Goal: Task Accomplishment & Management: Complete application form

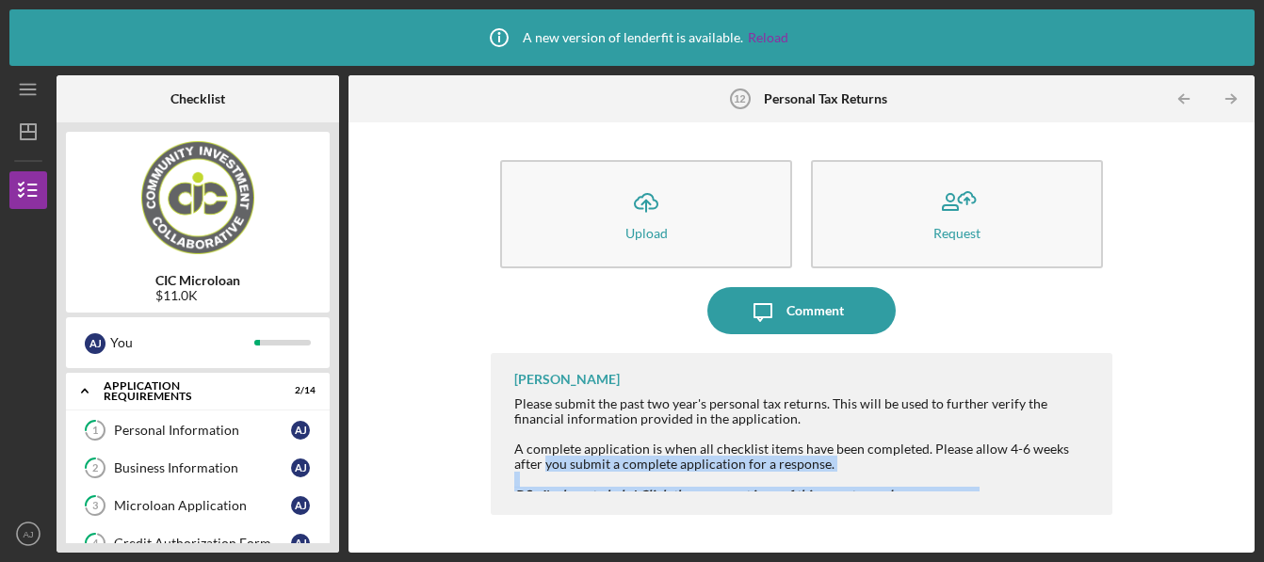
scroll to position [446, 0]
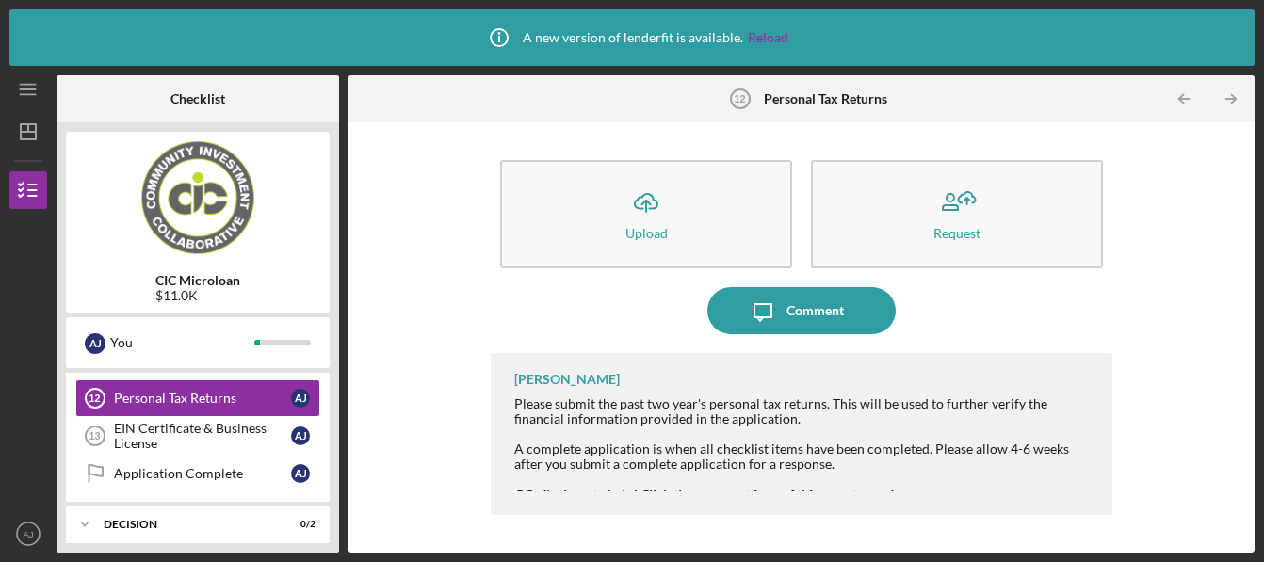
click at [673, 333] on div "Icon/Message Comment" at bounding box center [801, 310] width 621 height 47
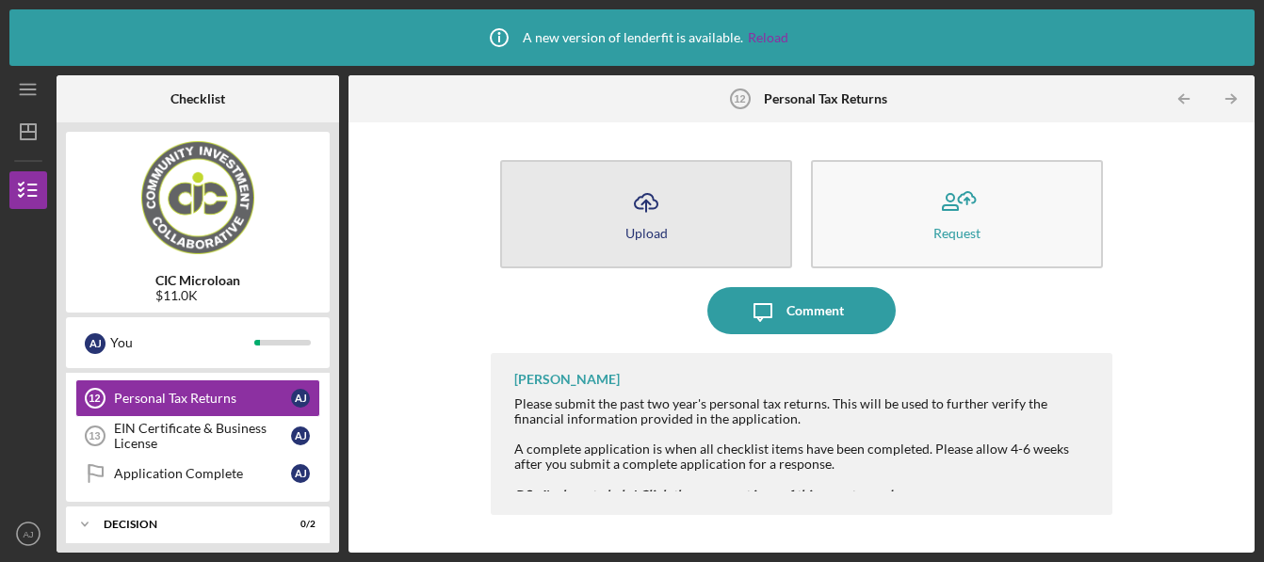
click at [638, 251] on button "Icon/Upload Upload" at bounding box center [646, 214] width 292 height 108
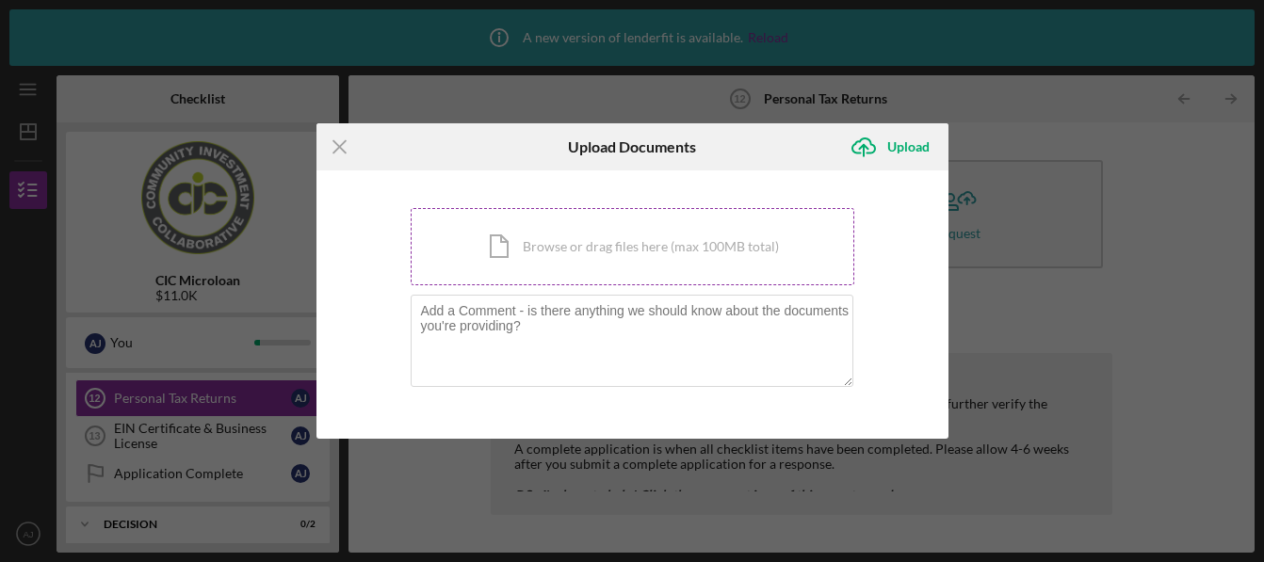
click at [634, 254] on div "Icon/Document Browse or drag files here (max 100MB total) Tap to choose files o…" at bounding box center [633, 246] width 444 height 77
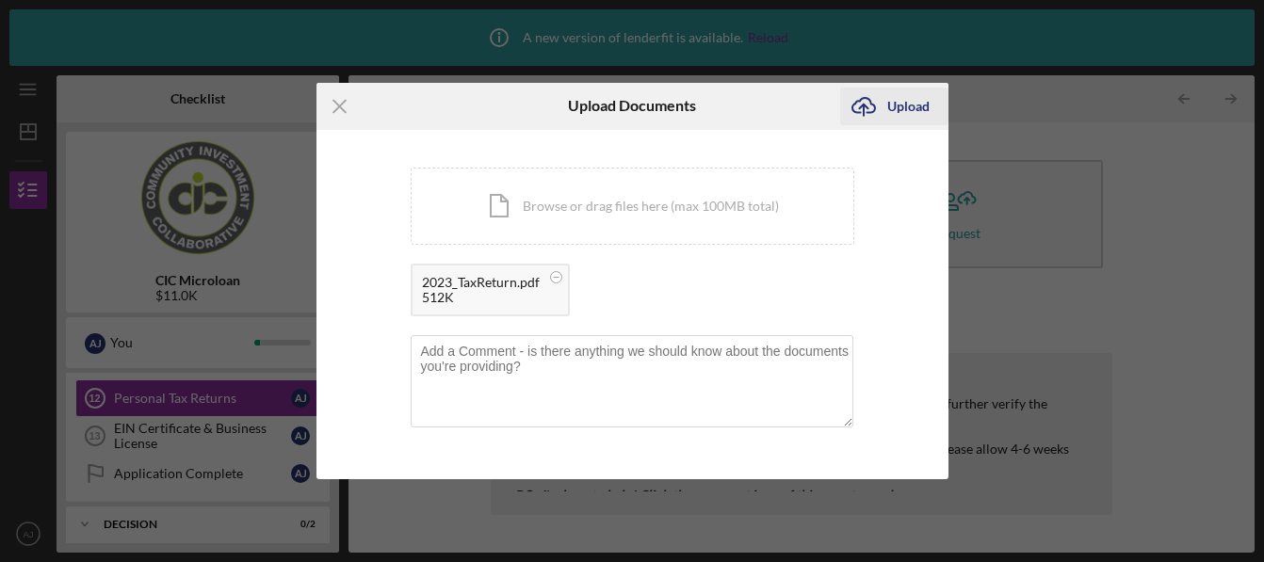
click at [905, 111] on div "Upload" at bounding box center [908, 107] width 42 height 38
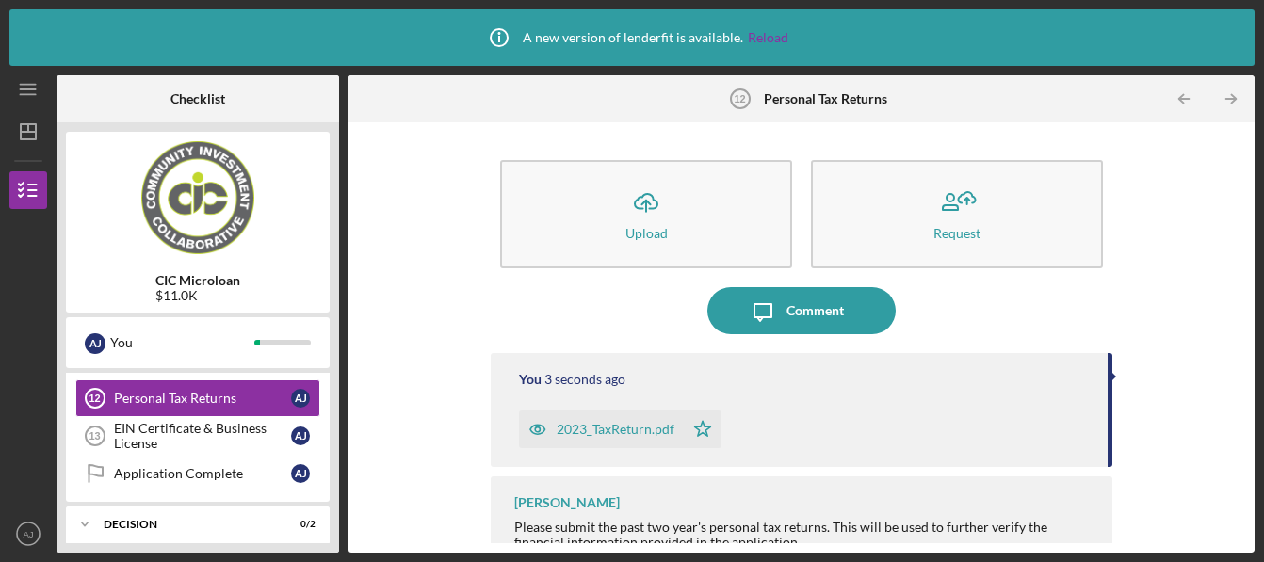
scroll to position [27, 0]
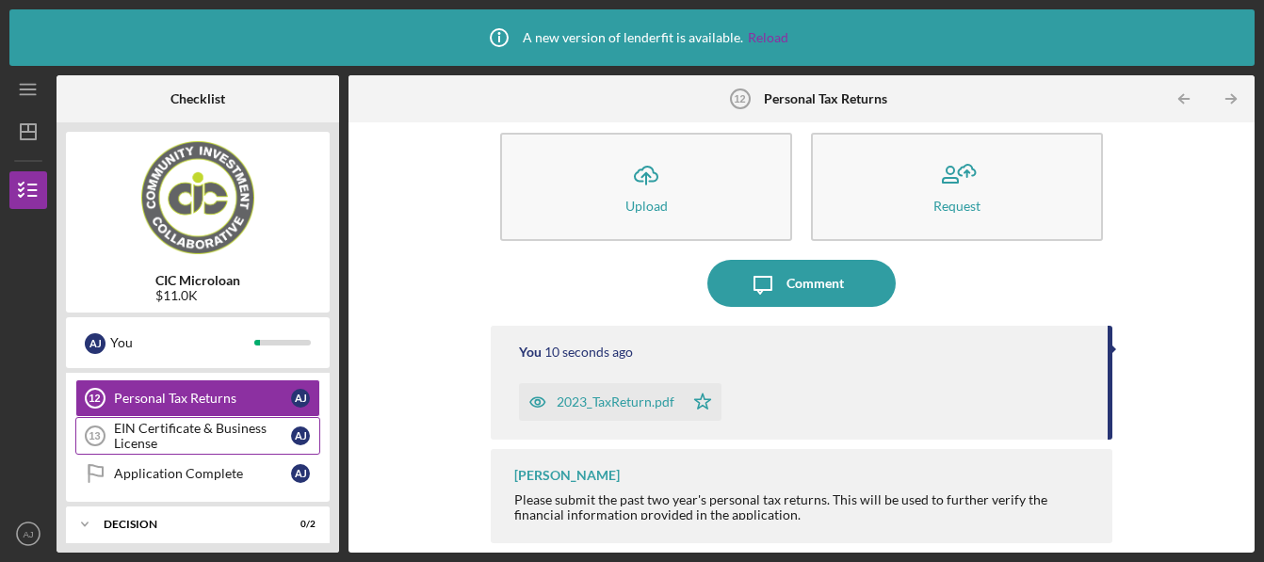
click at [191, 437] on div "EIN Certificate & Business License" at bounding box center [202, 436] width 177 height 30
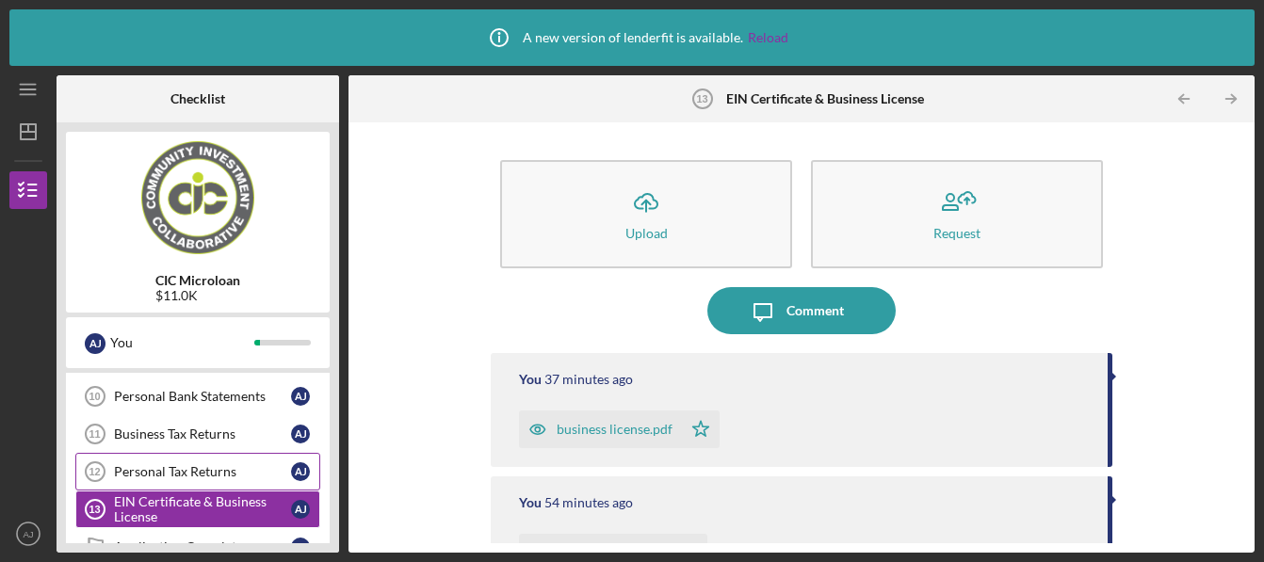
scroll to position [373, 0]
click at [215, 445] on link "Business Tax Returns 11 Business Tax Returns A J" at bounding box center [197, 434] width 245 height 38
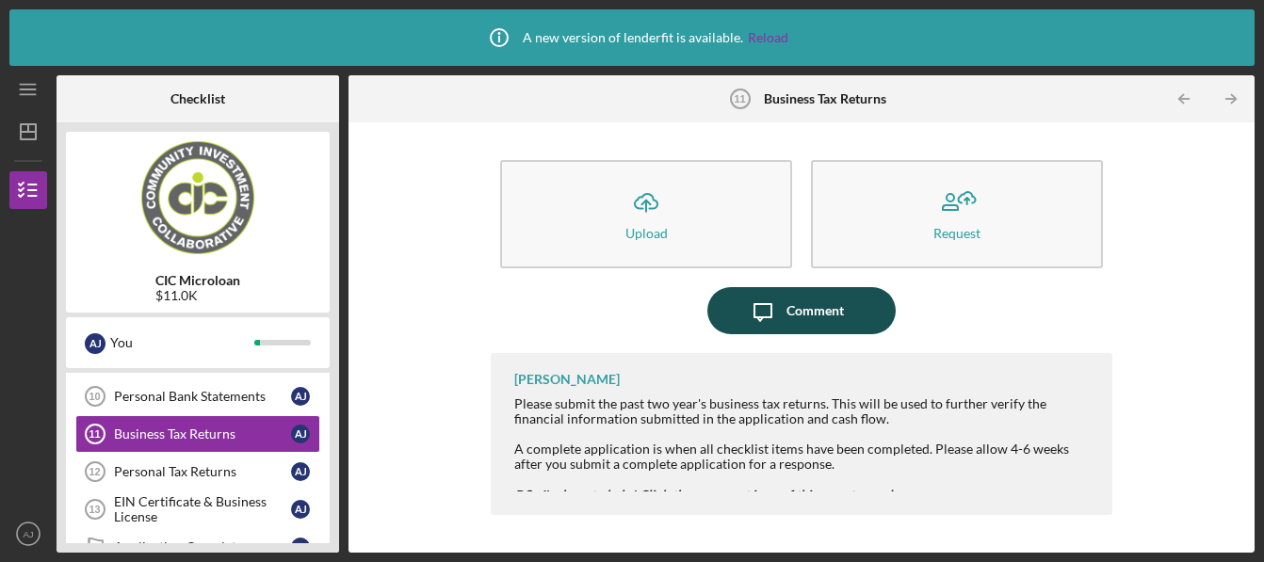
click at [818, 308] on div "Comment" at bounding box center [814, 310] width 57 height 47
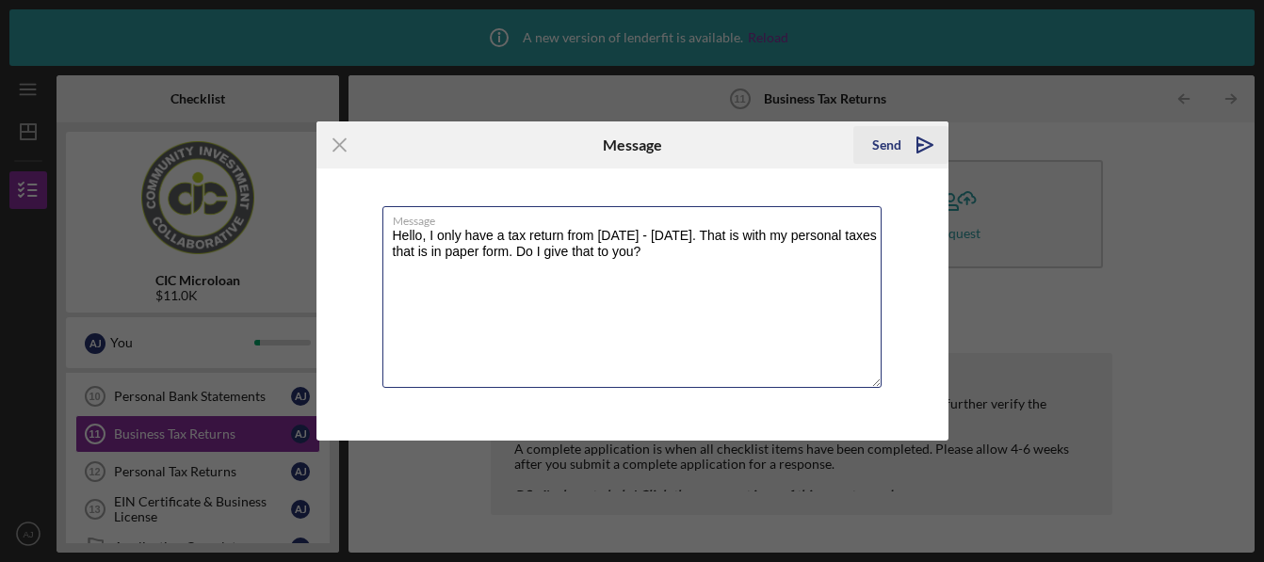
type textarea "Hello, I only have a tax return from [DATE] - [DATE]. That is with my personal …"
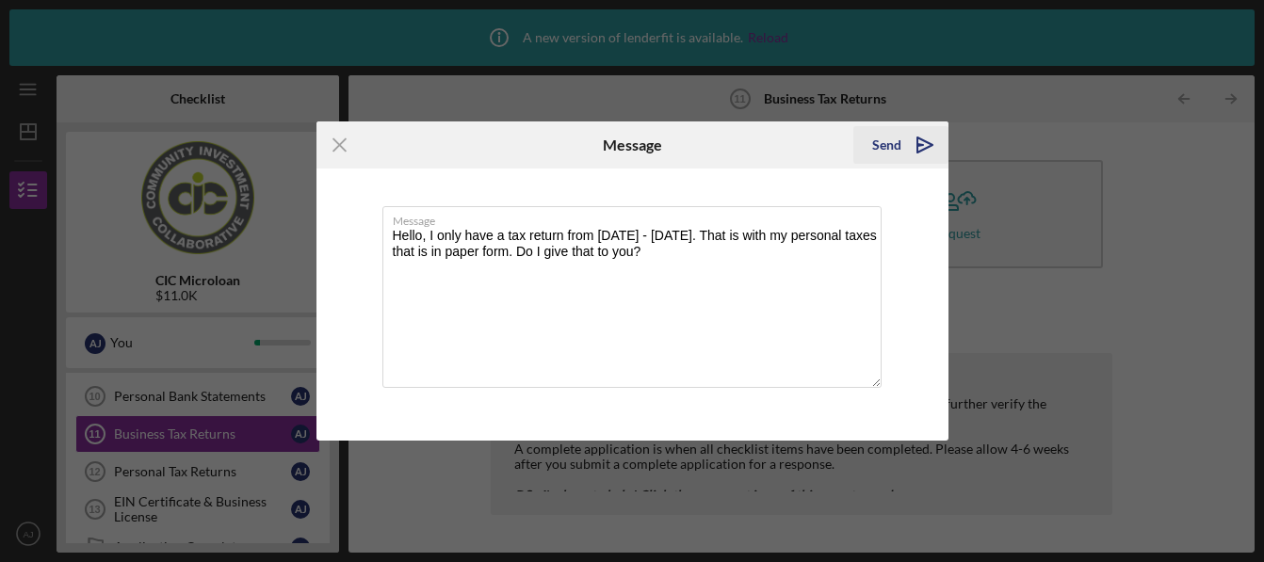
click at [922, 140] on polygon "submit" at bounding box center [924, 145] width 15 height 15
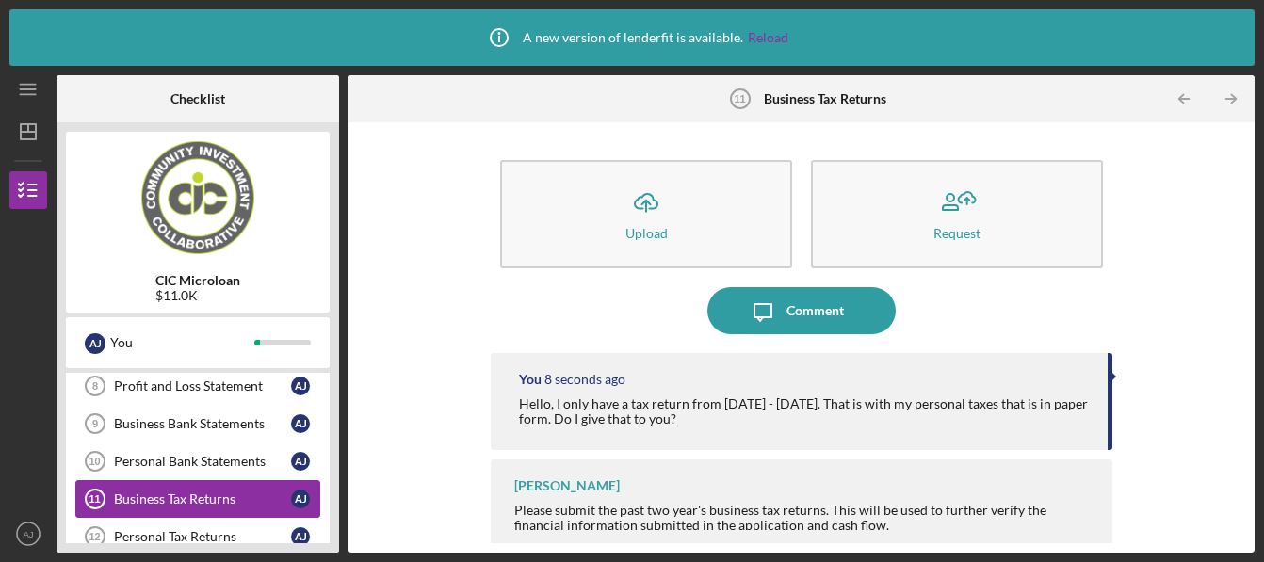
scroll to position [306, 0]
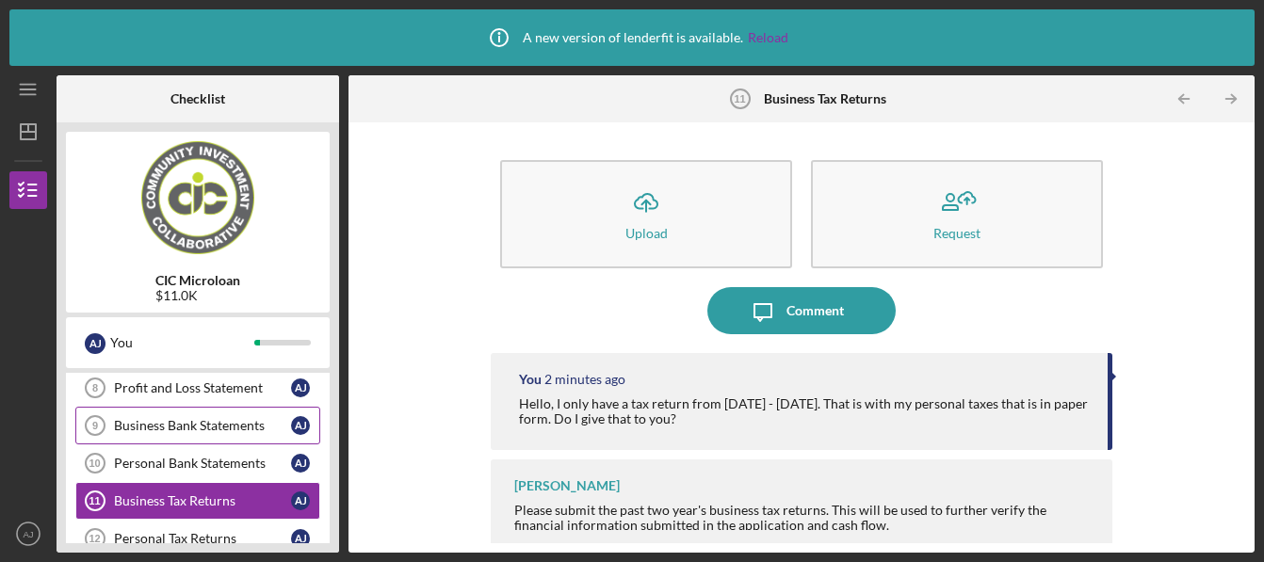
click at [212, 432] on div "Business Bank Statements" at bounding box center [202, 425] width 177 height 15
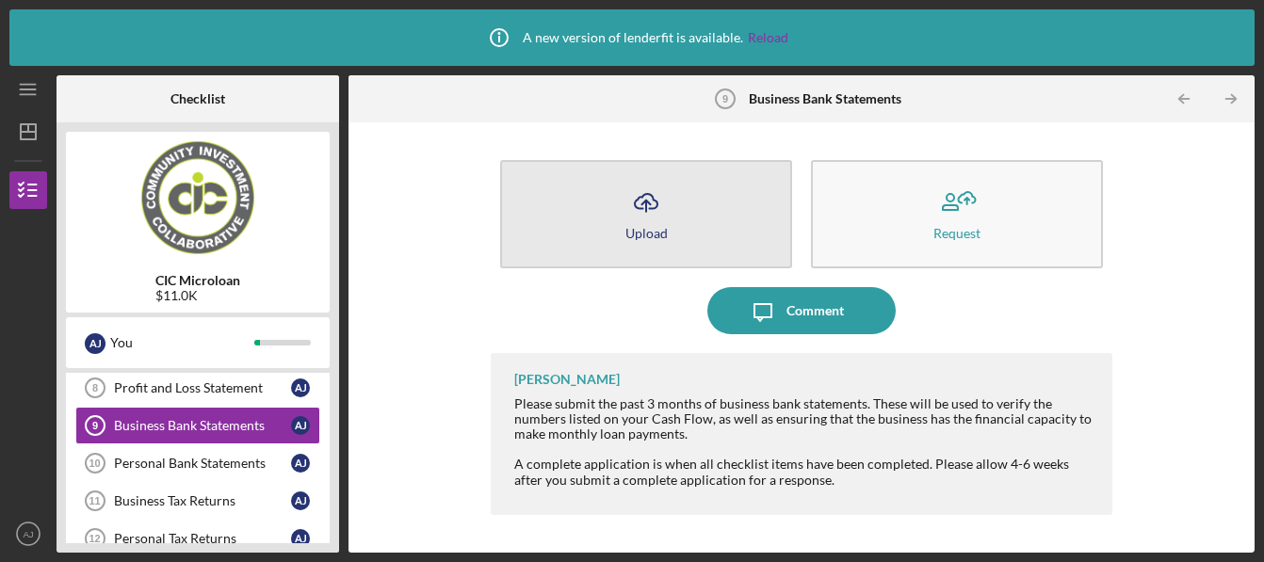
click at [620, 227] on button "Icon/Upload Upload" at bounding box center [646, 214] width 292 height 108
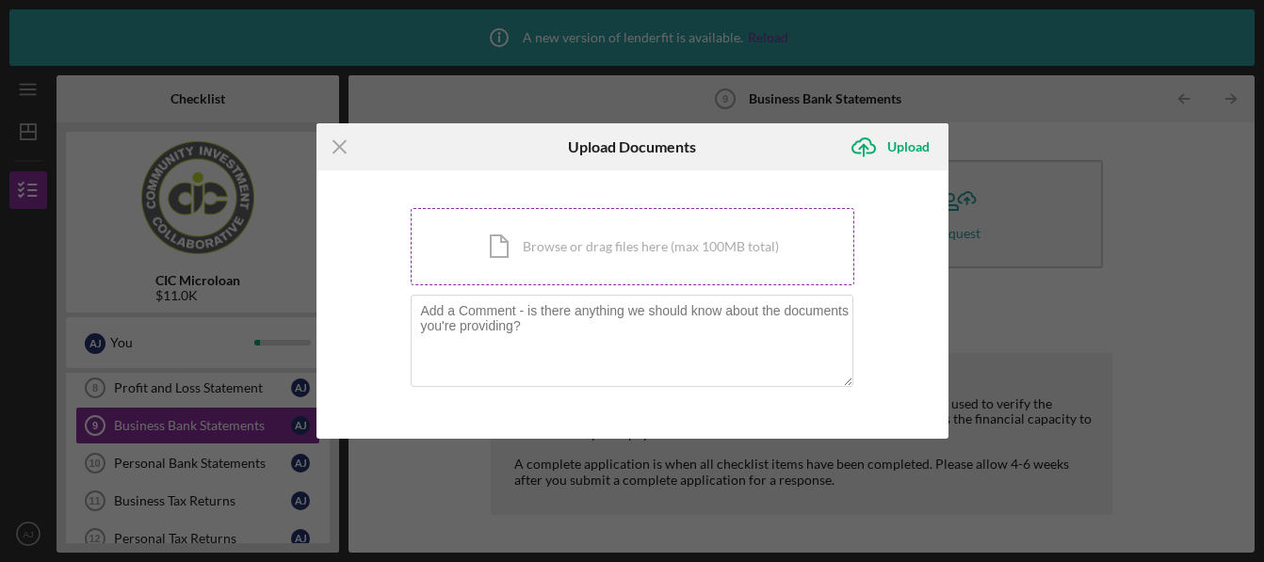
click at [526, 243] on div "Icon/Document Browse or drag files here (max 100MB total) Tap to choose files o…" at bounding box center [633, 246] width 444 height 77
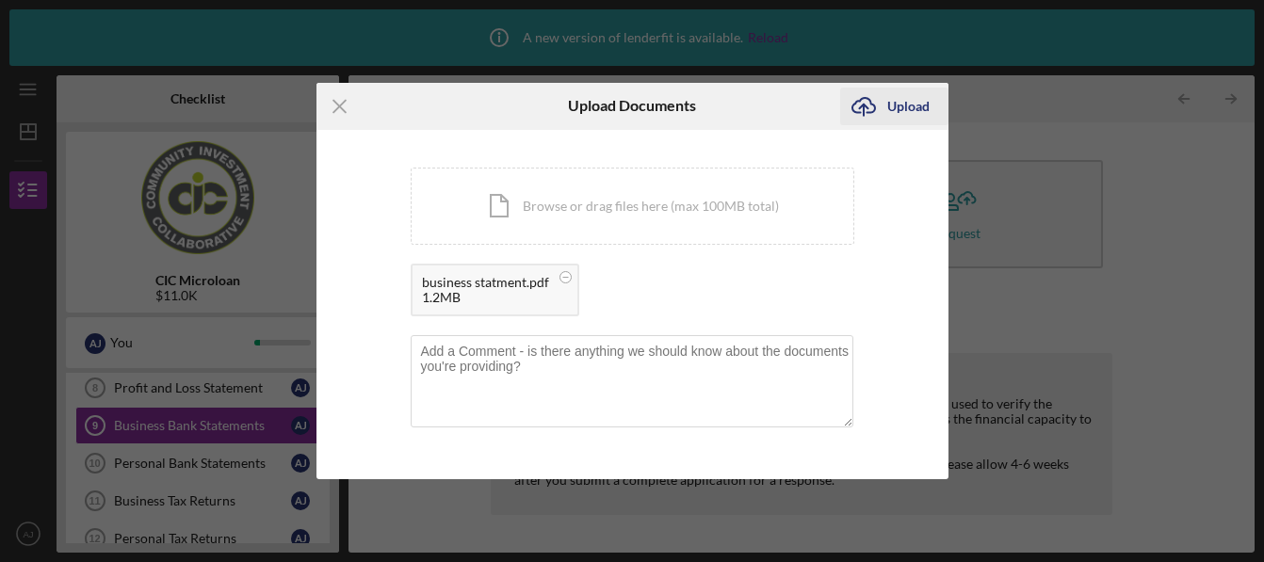
click at [871, 105] on icon "submit" at bounding box center [863, 105] width 23 height 14
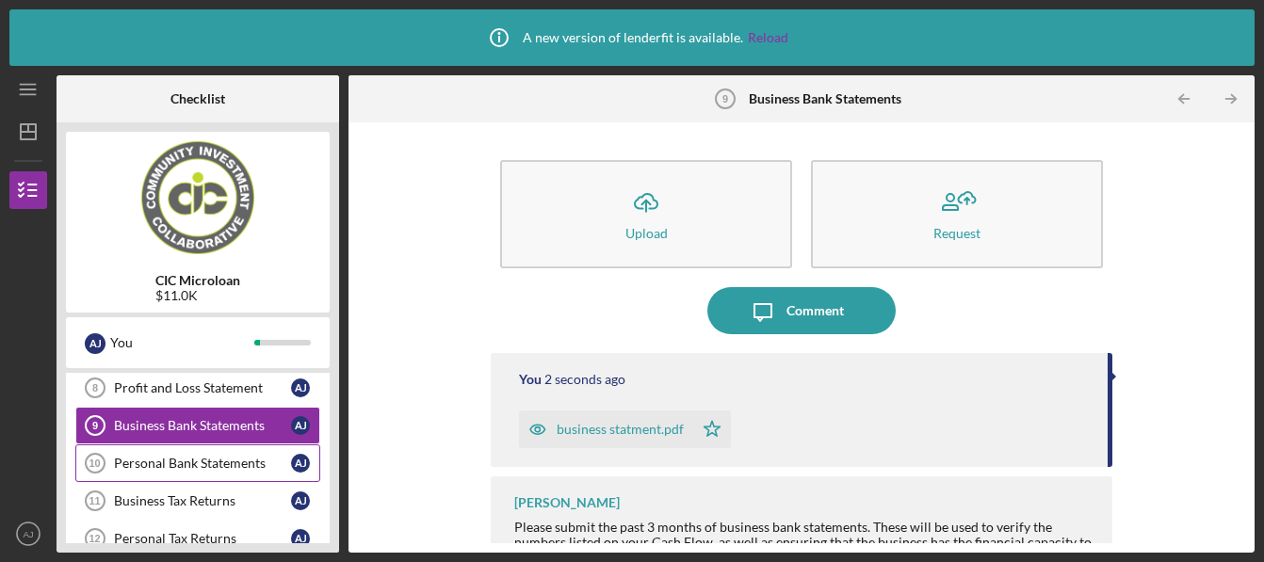
click at [197, 453] on link "Personal Bank Statements 10 Personal Bank Statements A J" at bounding box center [197, 464] width 245 height 38
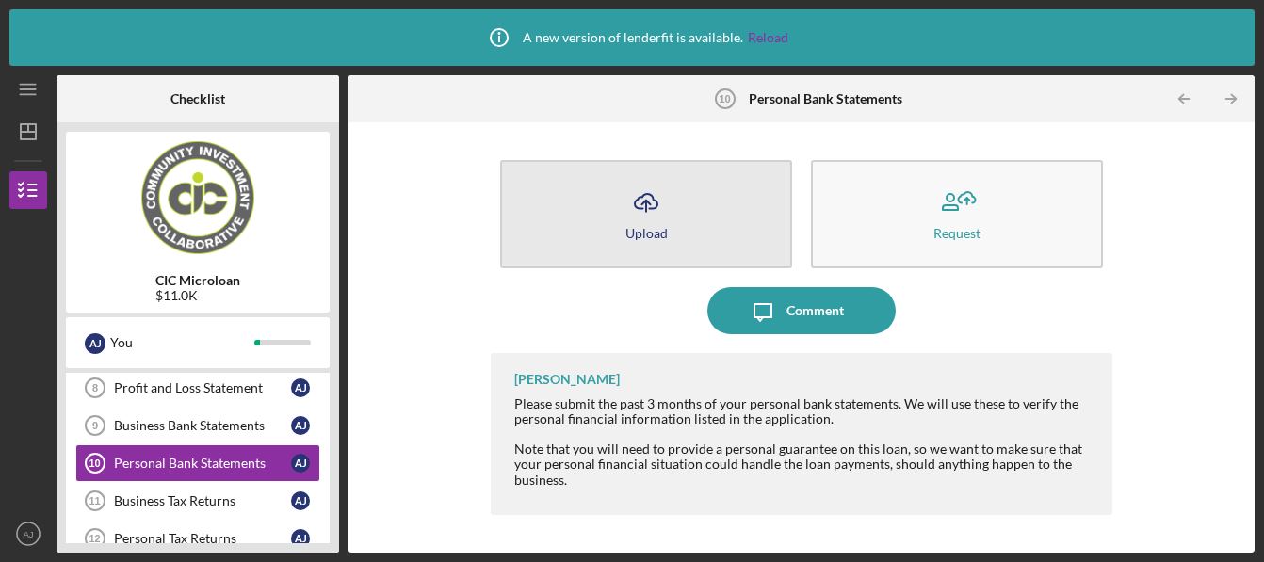
click at [657, 203] on icon "Icon/Upload" at bounding box center [646, 202] width 47 height 47
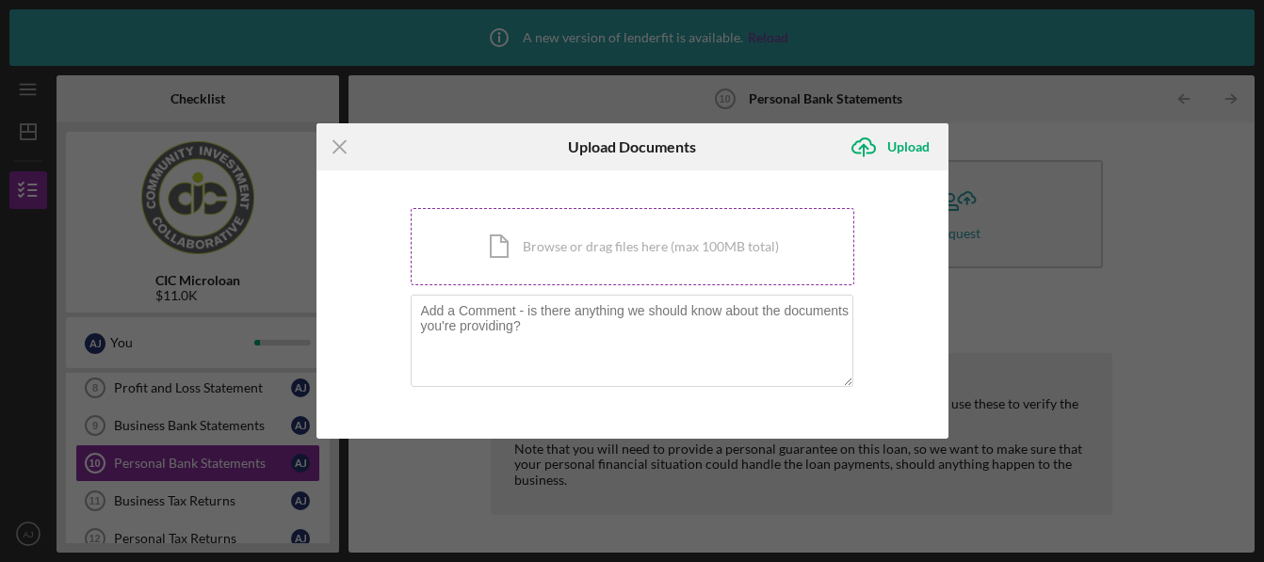
click at [449, 244] on div "Icon/Document Browse or drag files here (max 100MB total) Tap to choose files o…" at bounding box center [633, 246] width 444 height 77
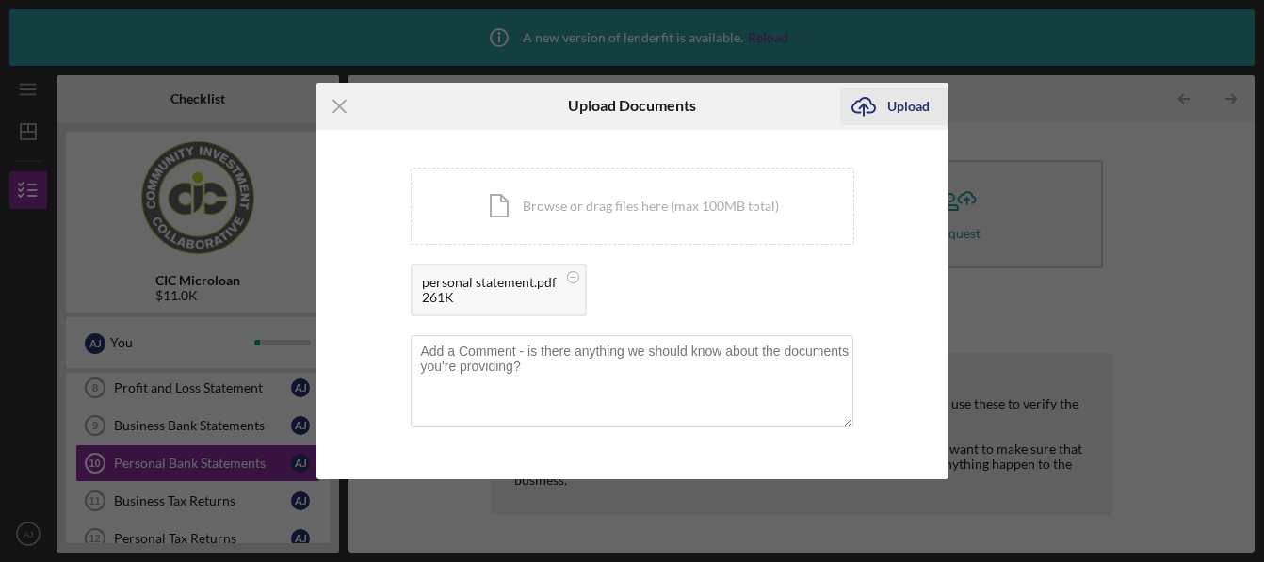
click at [883, 94] on icon "Icon/Upload" at bounding box center [863, 106] width 47 height 47
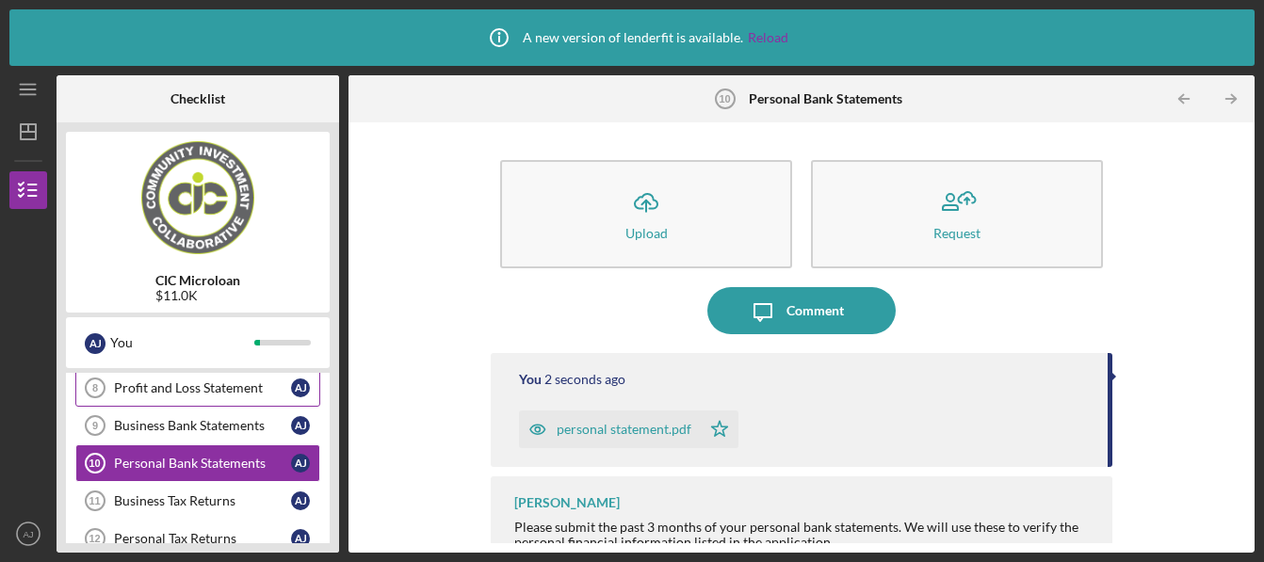
click at [144, 388] on div "Profit and Loss Statement" at bounding box center [202, 387] width 177 height 15
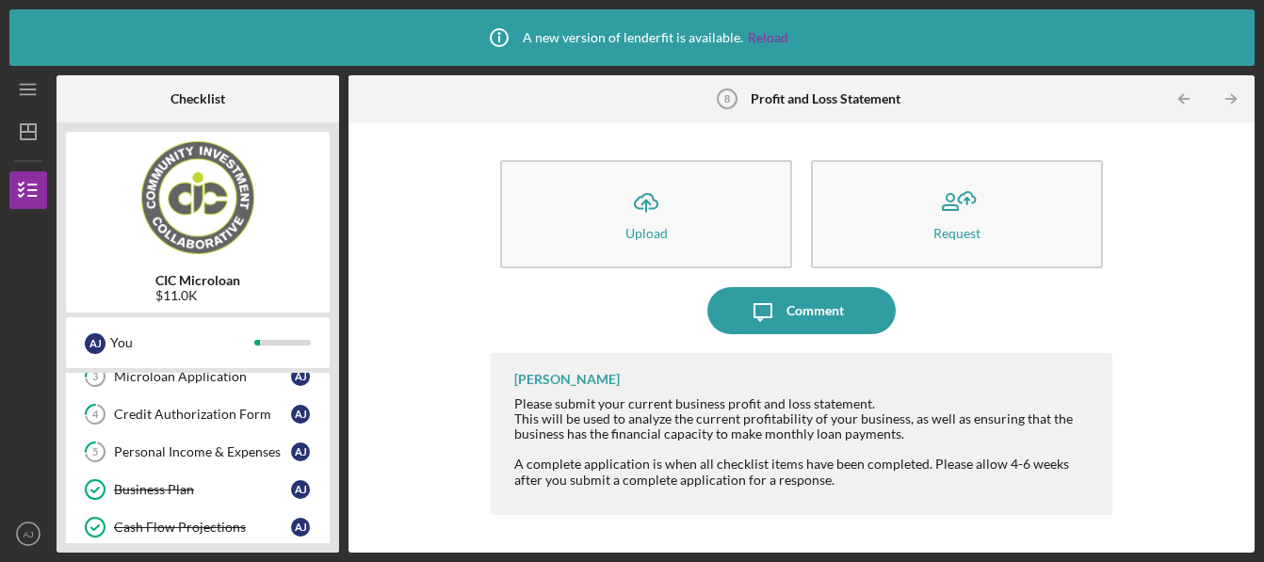
scroll to position [128, 0]
click at [200, 459] on div "Personal Income & Expenses" at bounding box center [202, 452] width 177 height 15
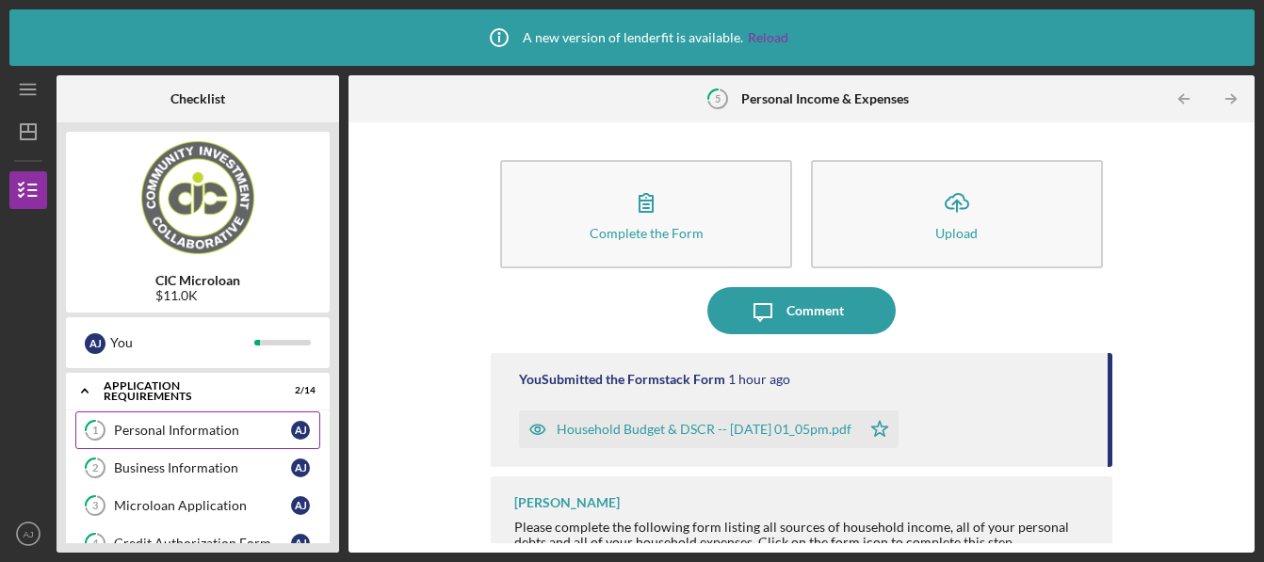
click at [127, 437] on div "Personal Information" at bounding box center [202, 430] width 177 height 15
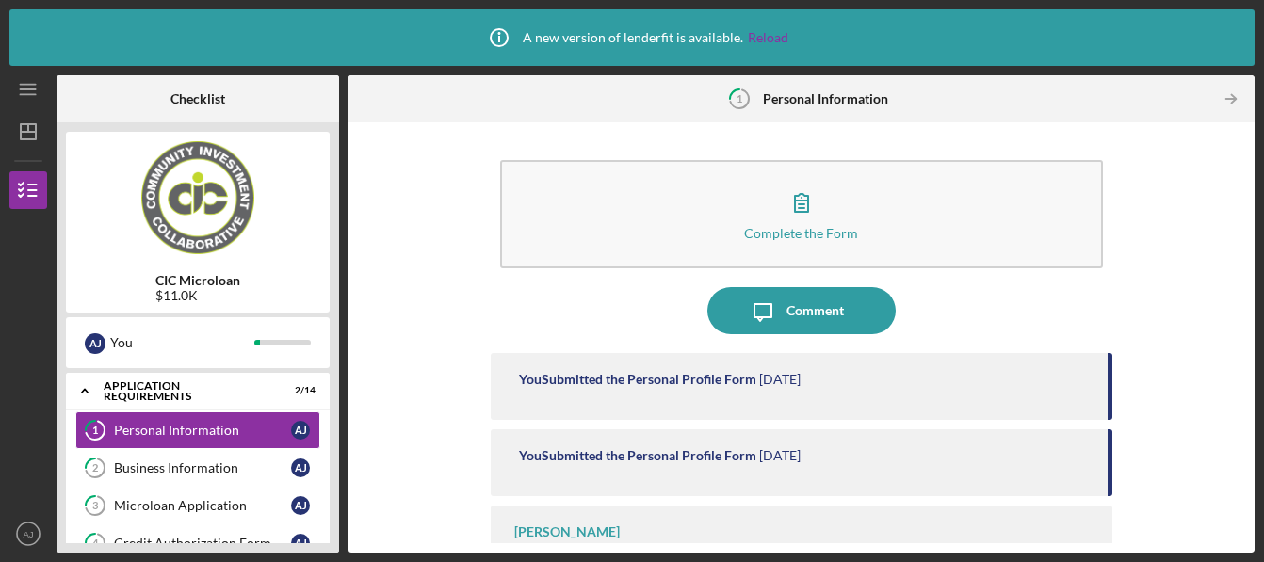
click at [636, 374] on div "You Submitted the Personal Profile Form" at bounding box center [637, 379] width 237 height 15
click at [636, 387] on div "You Submitted the Personal Profile Form" at bounding box center [637, 379] width 237 height 15
click at [784, 369] on div "You Submitted the Personal Profile Form [DATE]" at bounding box center [801, 386] width 621 height 67
click at [784, 376] on time "[DATE]" at bounding box center [779, 379] width 41 height 15
click at [749, 475] on div "You Submitted the Personal Profile Form [DATE]" at bounding box center [801, 462] width 621 height 67
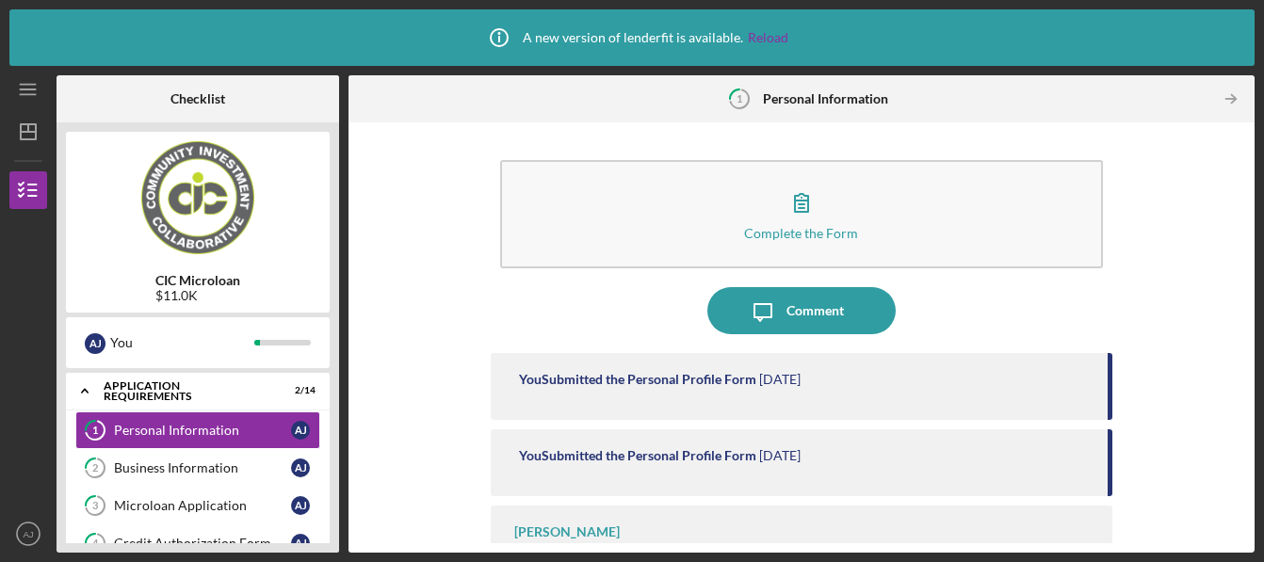
click at [766, 456] on time "[DATE]" at bounding box center [779, 455] width 41 height 15
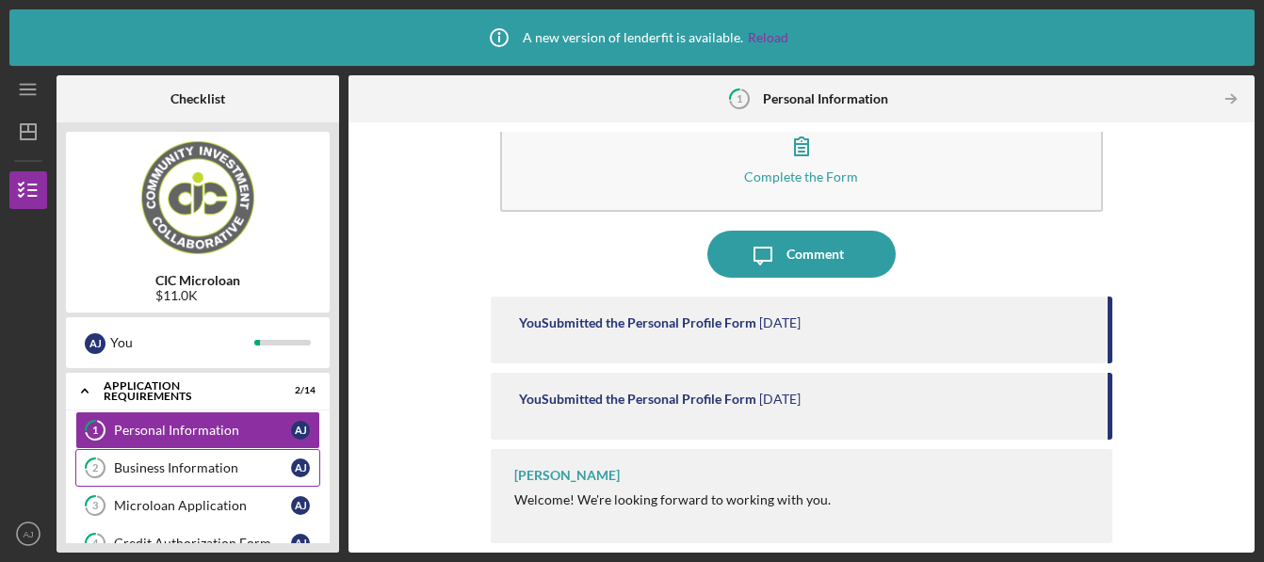
click at [154, 483] on link "2 Business Information A J" at bounding box center [197, 468] width 245 height 38
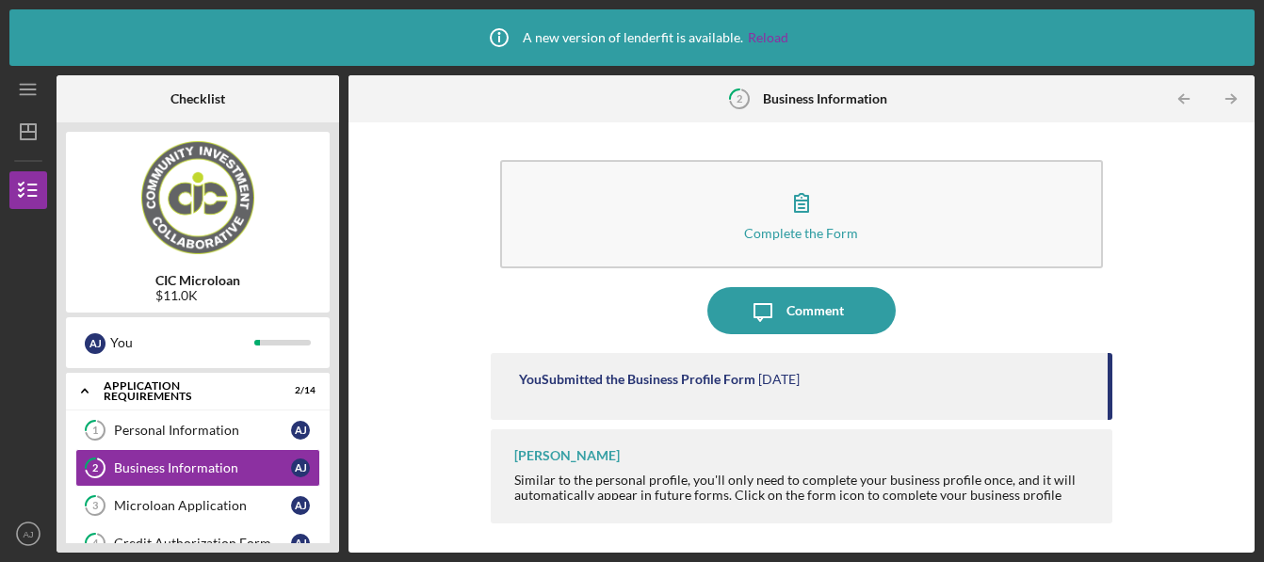
click at [639, 388] on div "You Submitted the Business Profile Form [DATE]" at bounding box center [801, 386] width 621 height 67
click at [755, 376] on div "You Submitted the Business Profile Form" at bounding box center [637, 379] width 236 height 15
click at [899, 394] on div "You Submitted the Business Profile Form [DATE]" at bounding box center [801, 386] width 621 height 67
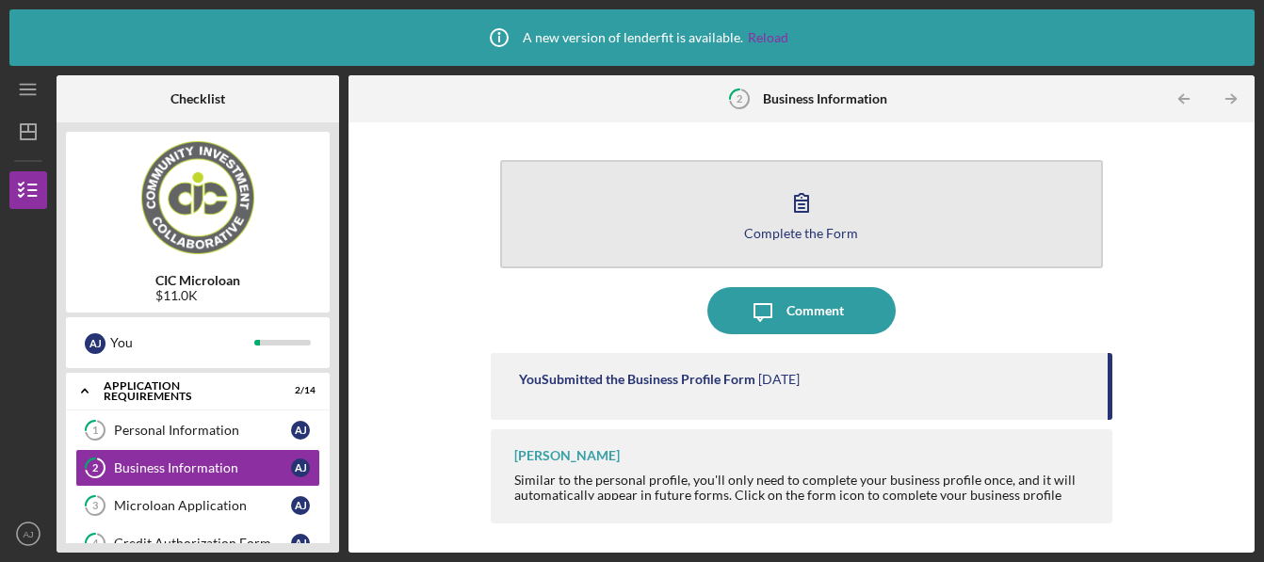
click at [800, 202] on icon "button" at bounding box center [801, 202] width 47 height 47
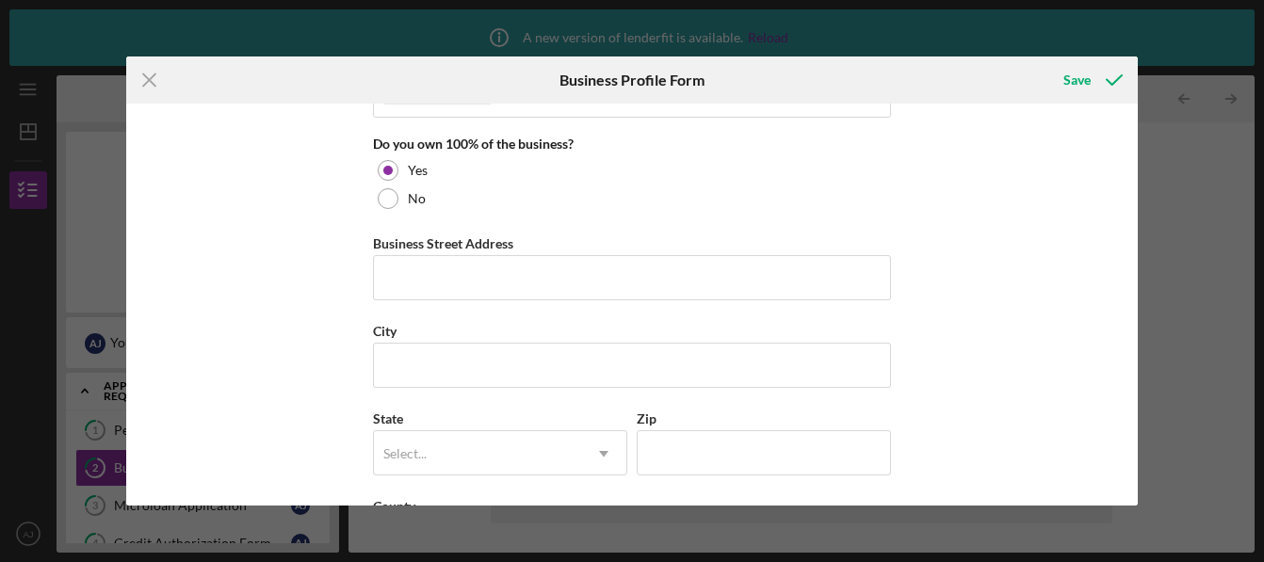
scroll to position [998, 0]
click at [135, 73] on icon "Icon/Menu Close" at bounding box center [149, 80] width 47 height 47
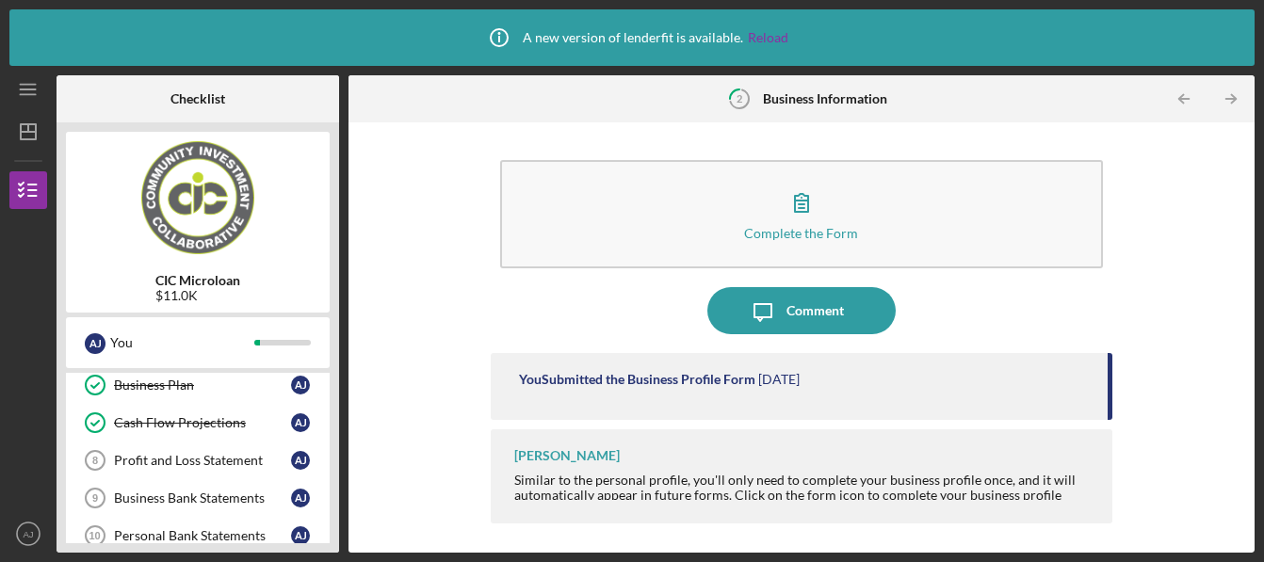
scroll to position [232, 0]
click at [216, 399] on link "Business Plan Business Plan A J" at bounding box center [197, 387] width 245 height 38
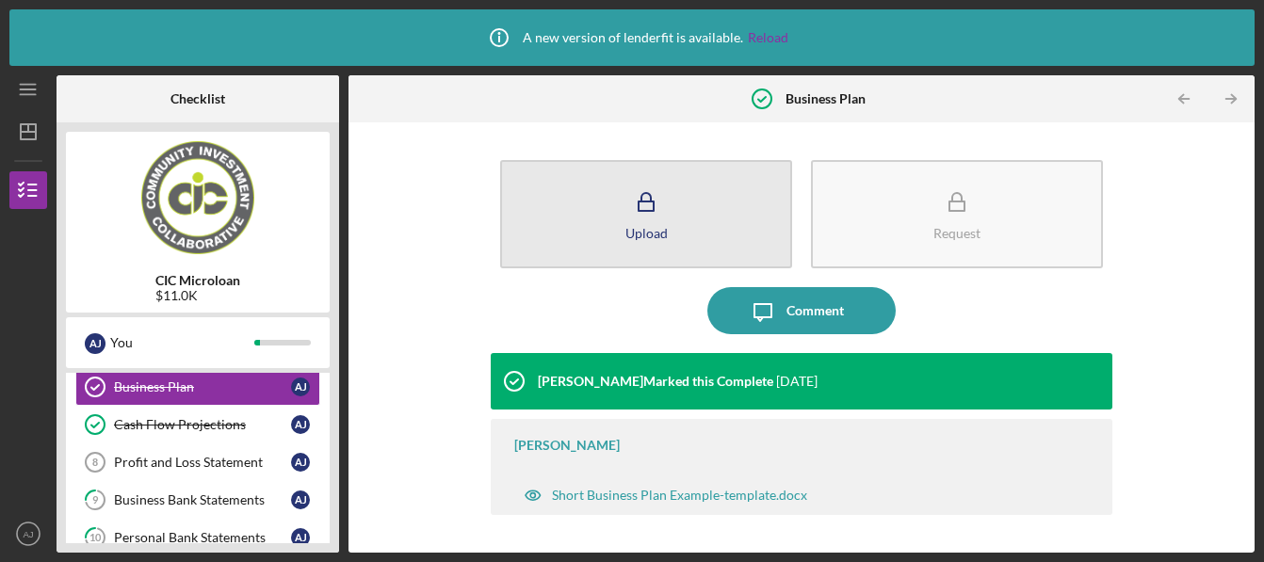
click at [644, 221] on icon "button" at bounding box center [646, 202] width 47 height 47
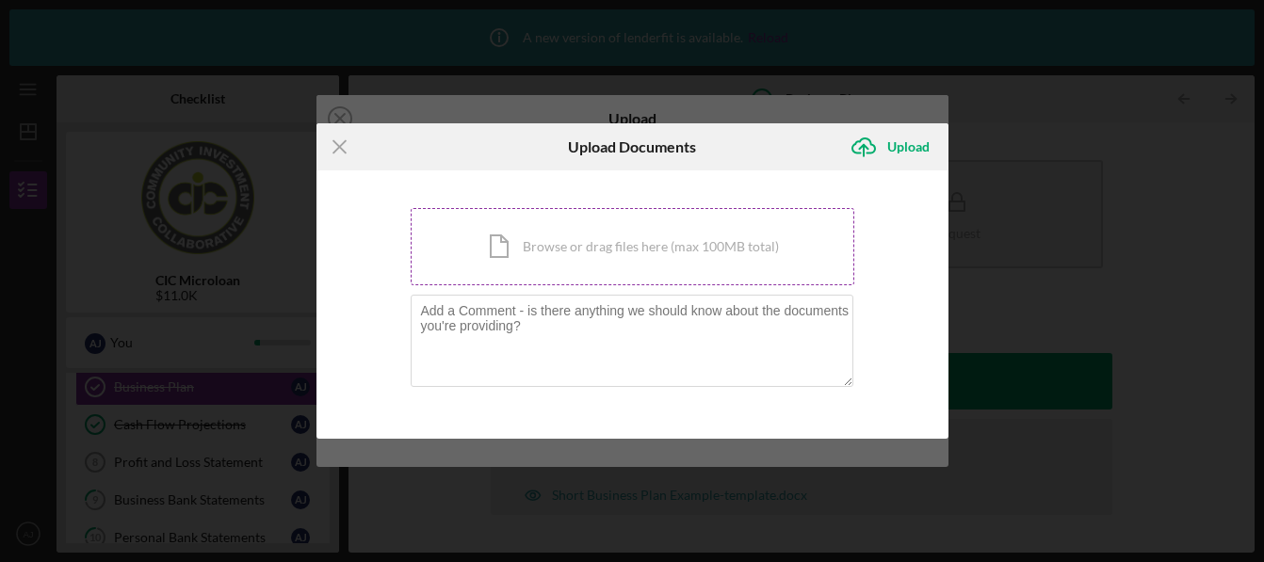
click at [496, 245] on div "Icon/Document Browse or drag files here (max 100MB total) Tap to choose files o…" at bounding box center [633, 246] width 444 height 77
